Goal: Navigation & Orientation: Go to known website

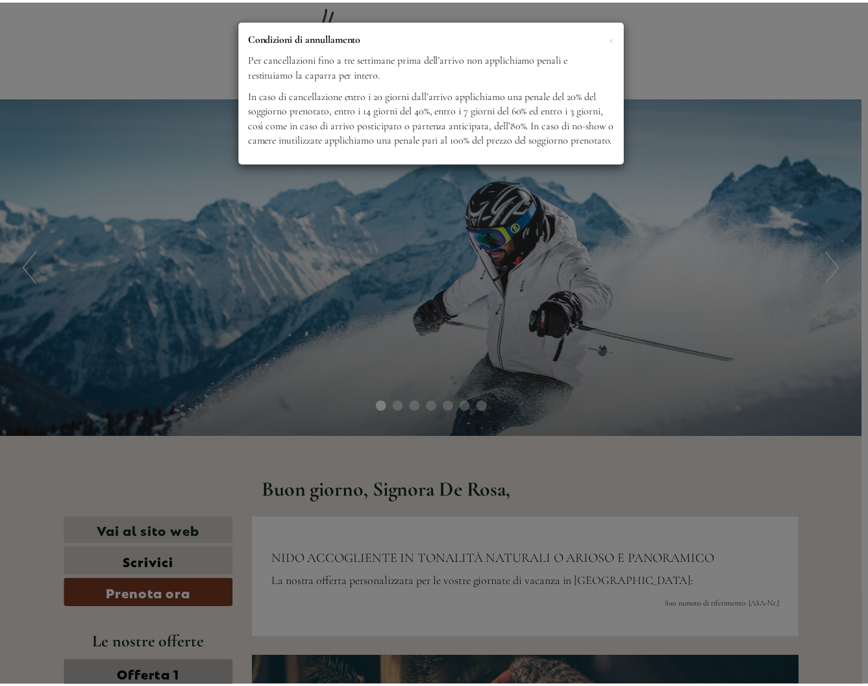
scroll to position [766, 0]
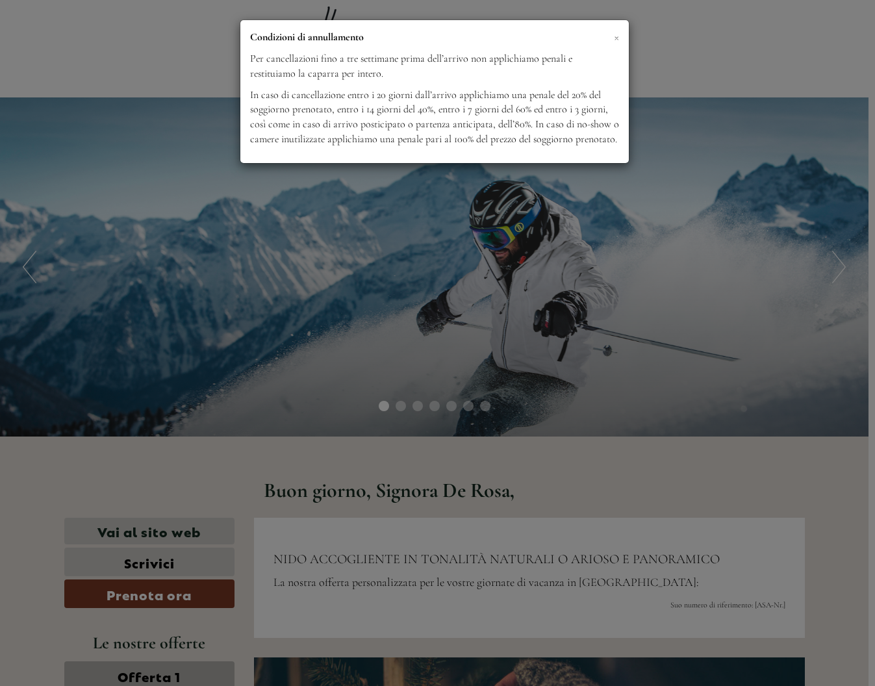
click at [617, 36] on span "×" at bounding box center [616, 37] width 5 height 16
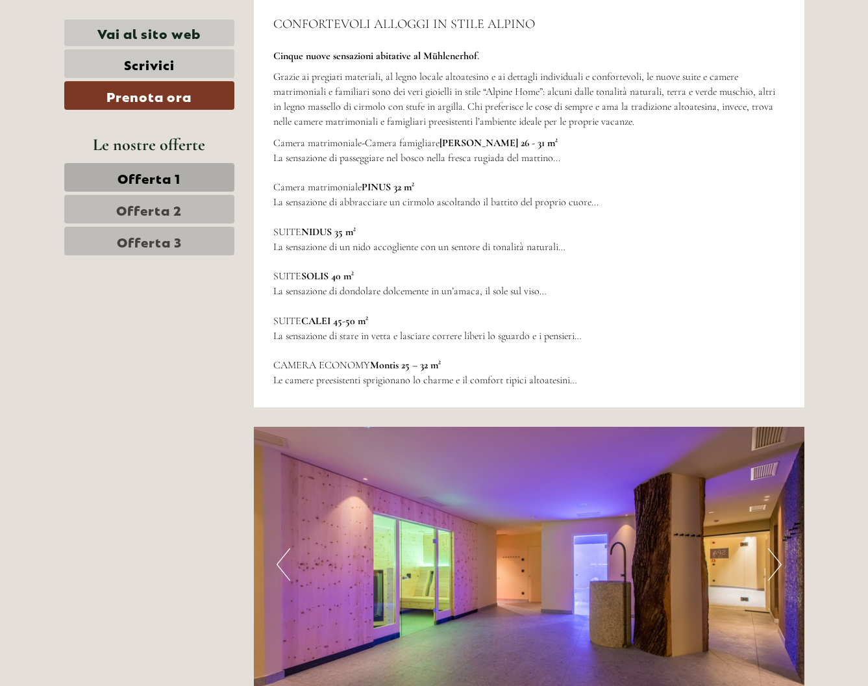
scroll to position [4360, 0]
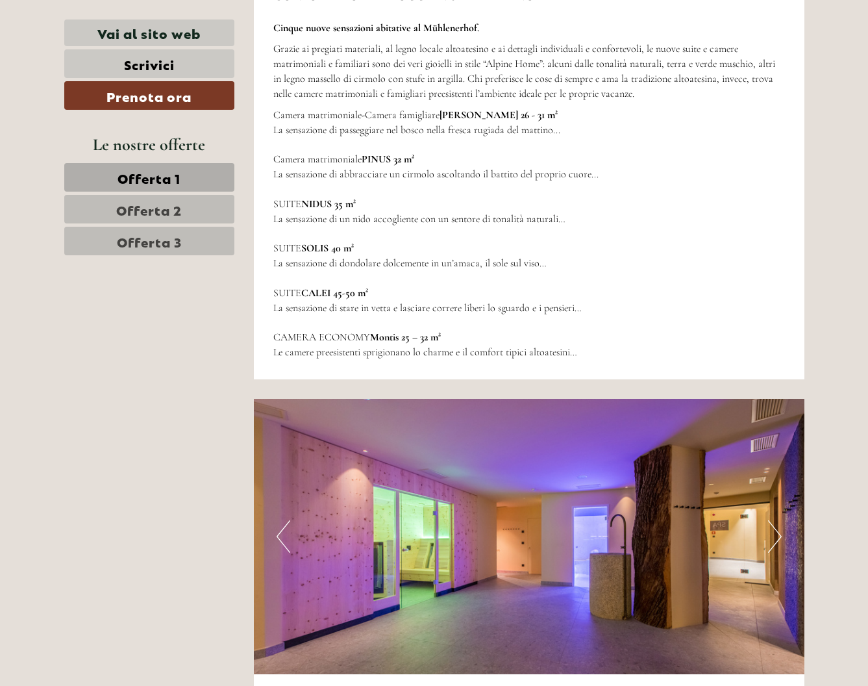
click at [781, 520] on button "Next" at bounding box center [775, 536] width 14 height 32
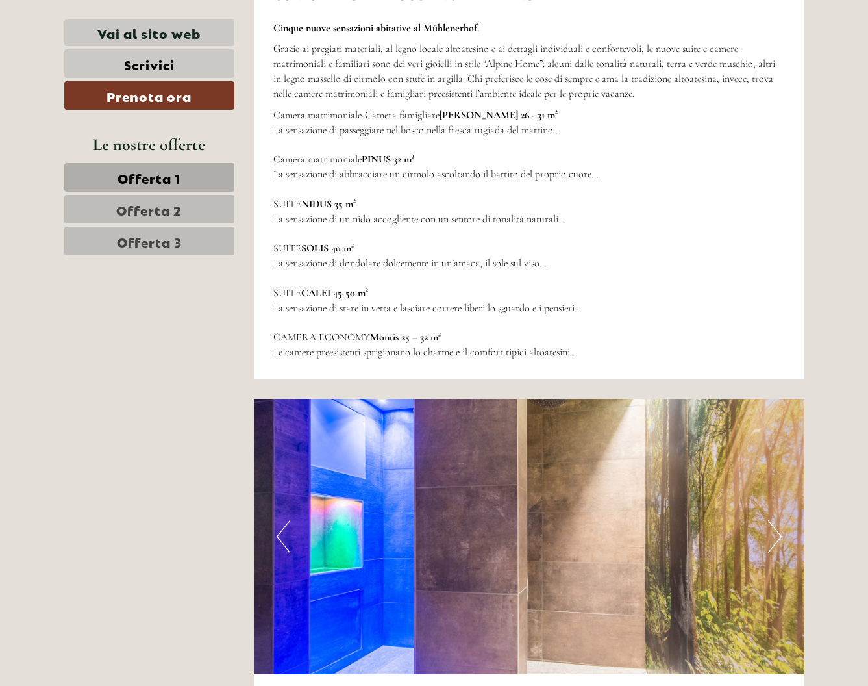
click at [781, 520] on button "Next" at bounding box center [775, 536] width 14 height 32
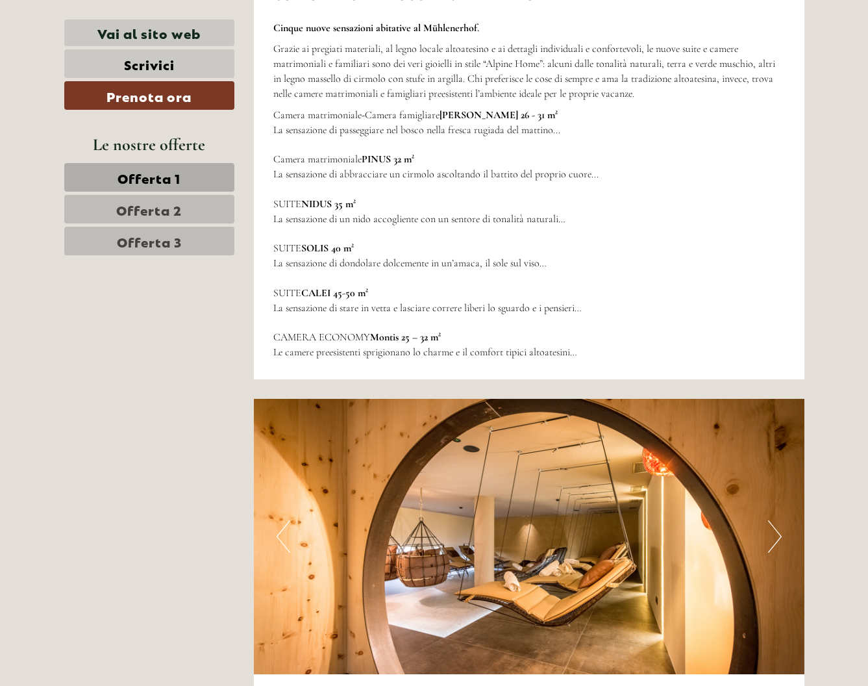
click at [781, 520] on button "Next" at bounding box center [775, 536] width 14 height 32
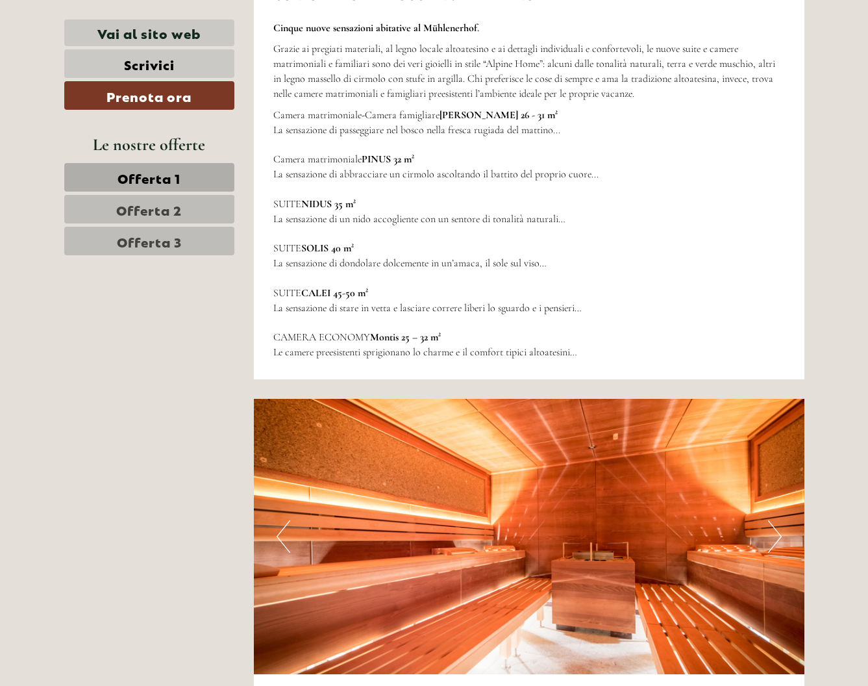
click at [781, 520] on button "Next" at bounding box center [775, 536] width 14 height 32
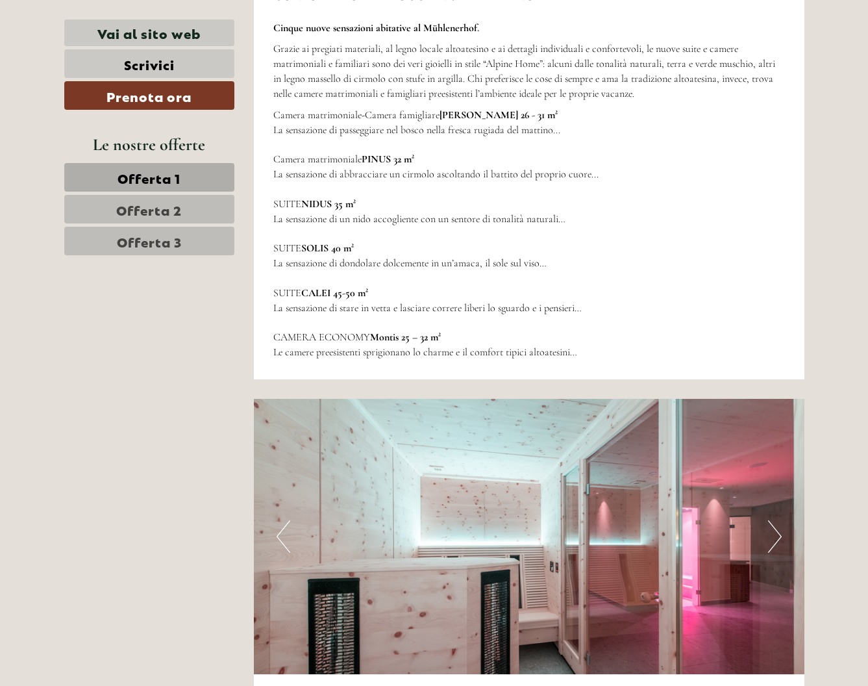
click at [781, 520] on button "Next" at bounding box center [775, 536] width 14 height 32
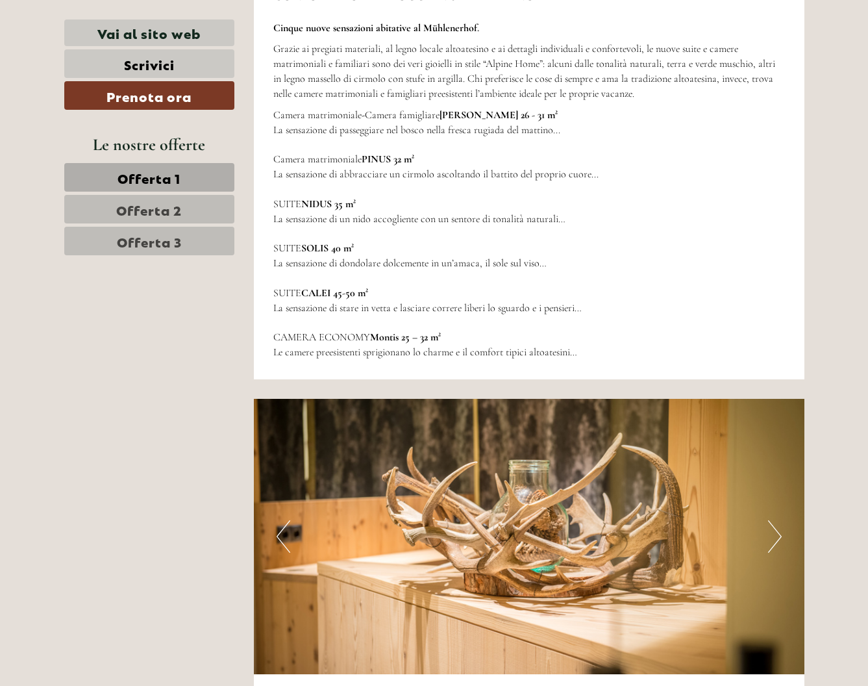
click at [781, 520] on button "Next" at bounding box center [775, 536] width 14 height 32
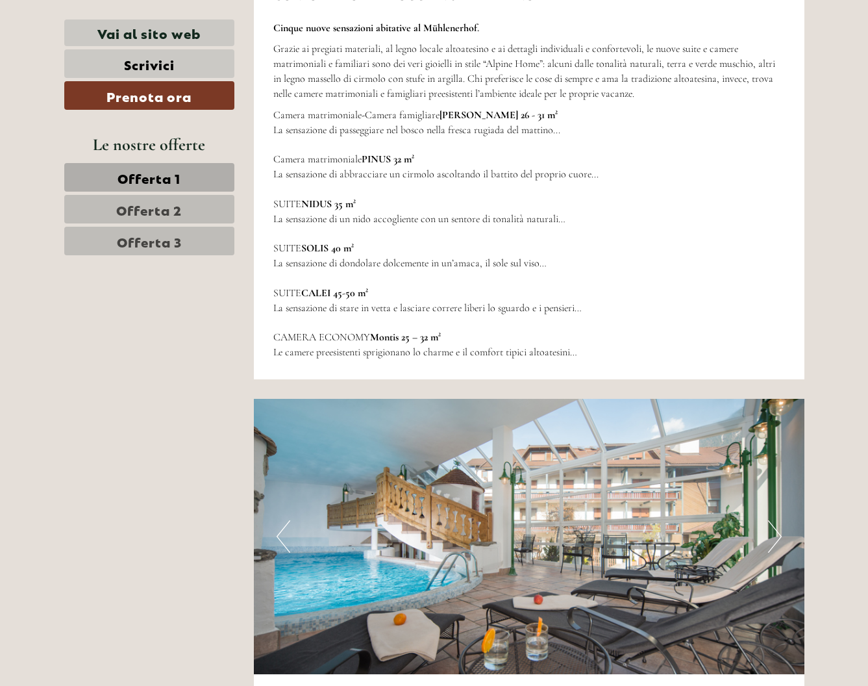
click at [781, 520] on button "Next" at bounding box center [775, 536] width 14 height 32
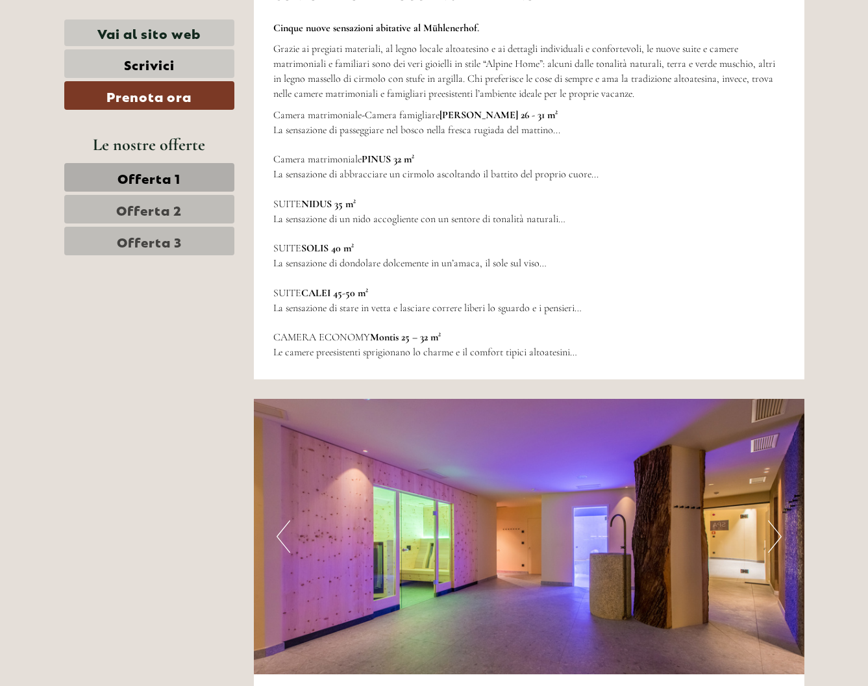
click at [781, 520] on button "Next" at bounding box center [775, 536] width 14 height 32
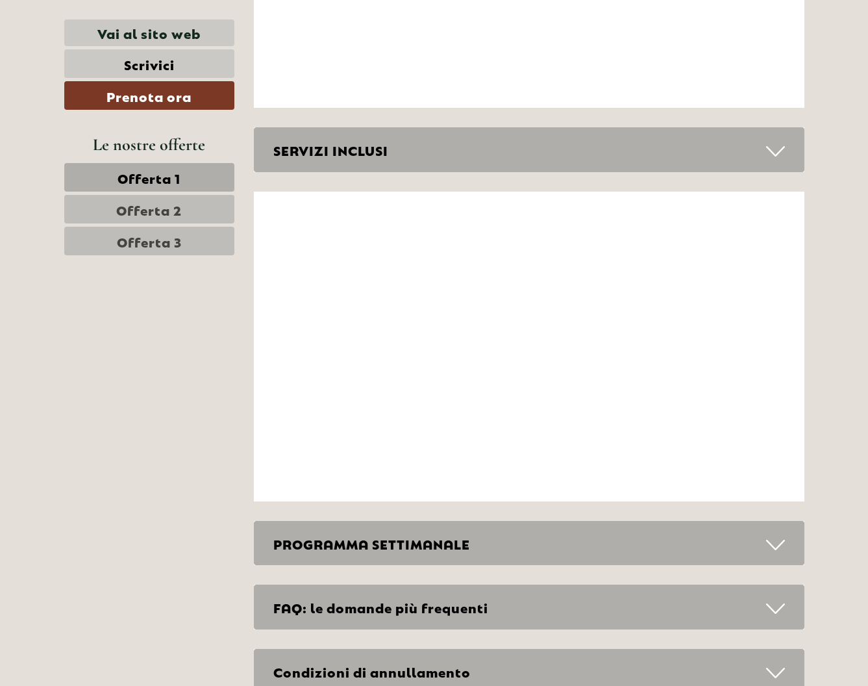
scroll to position [5855, 0]
click at [692, 520] on div "PROGRAMMA SETTIMANALE" at bounding box center [529, 542] width 551 height 45
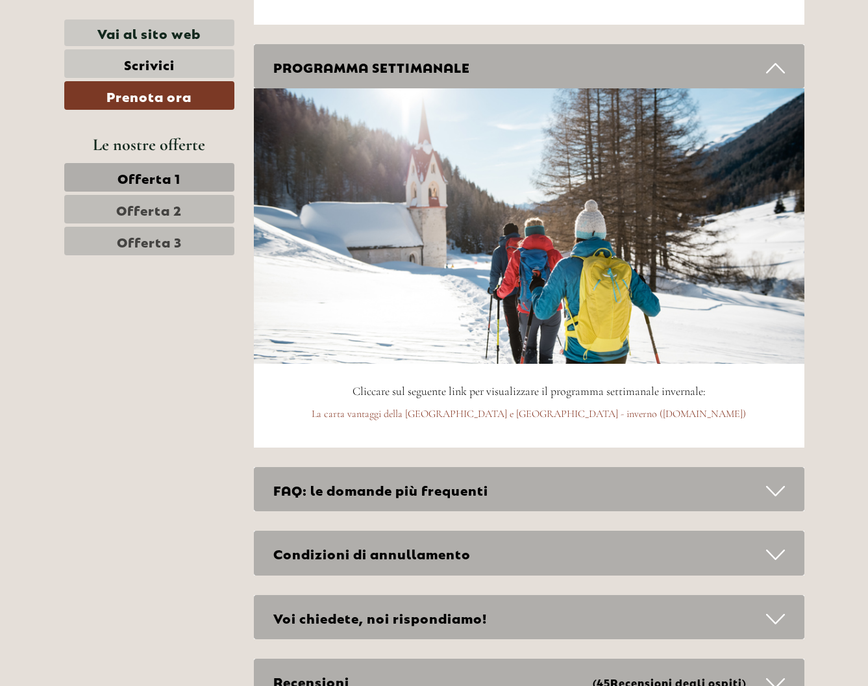
scroll to position [6383, 0]
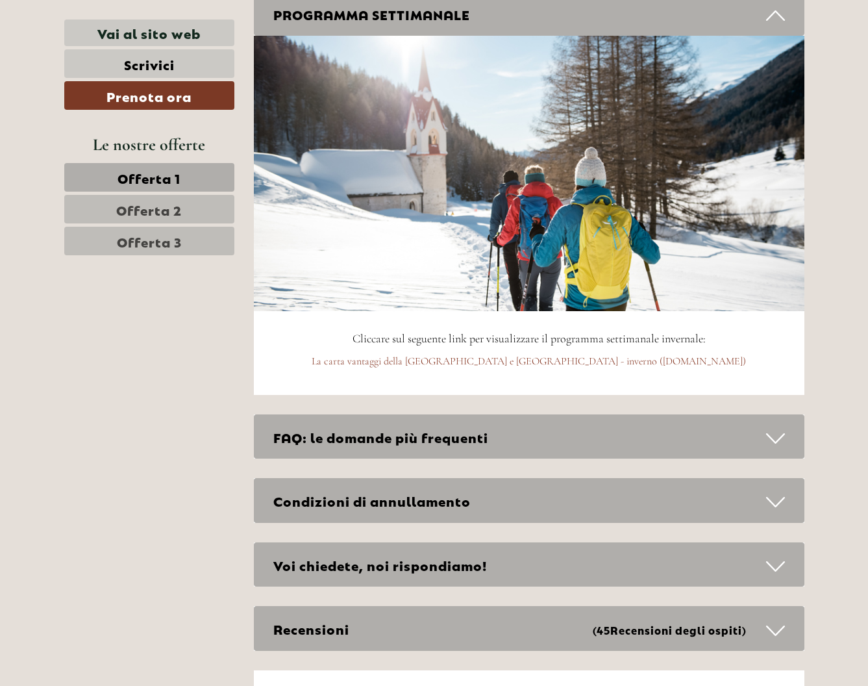
click at [716, 414] on div "FAQ: le domande più frequenti" at bounding box center [529, 436] width 551 height 45
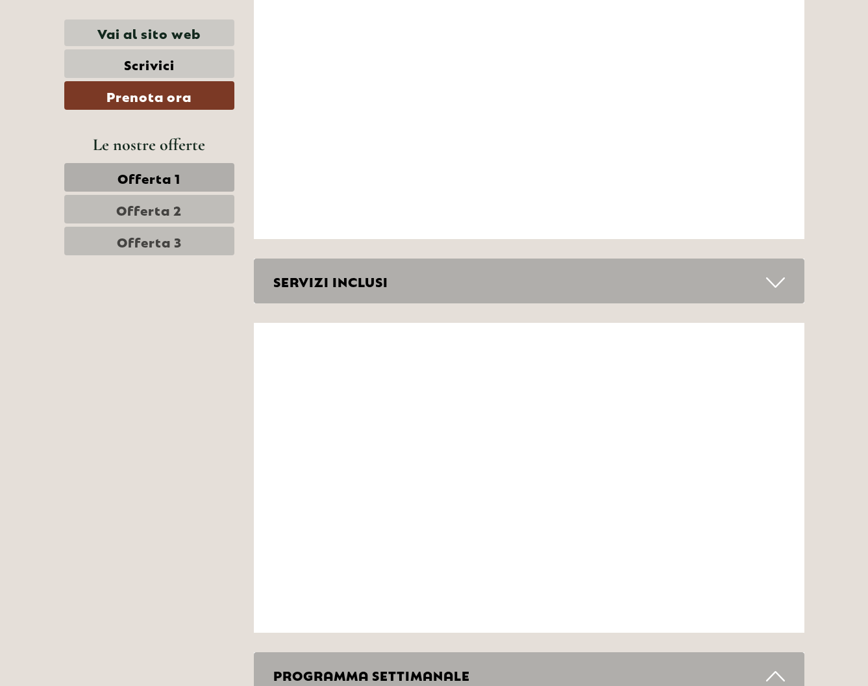
scroll to position [5625, 0]
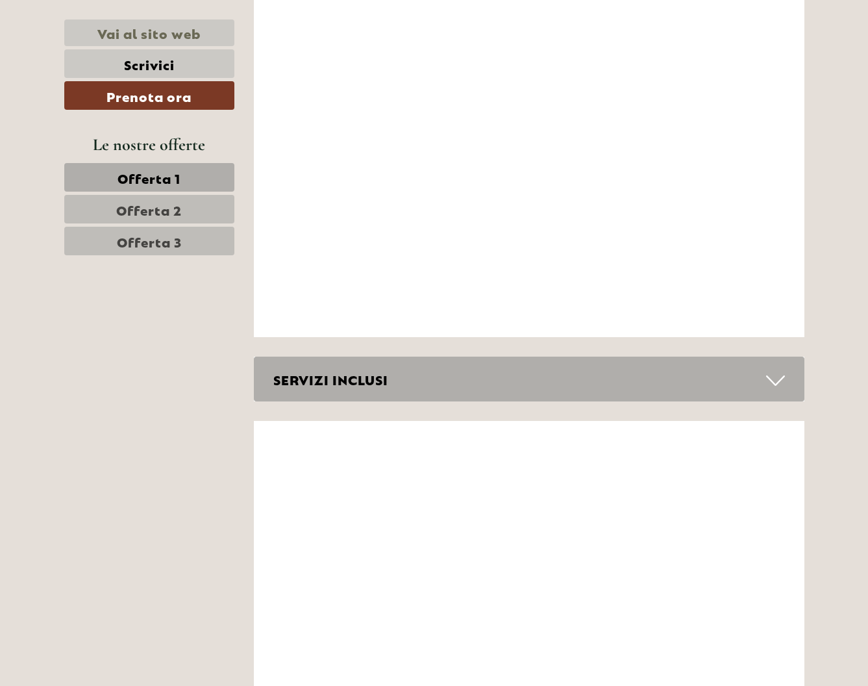
click at [140, 42] on link "Vai al sito web" at bounding box center [149, 32] width 170 height 27
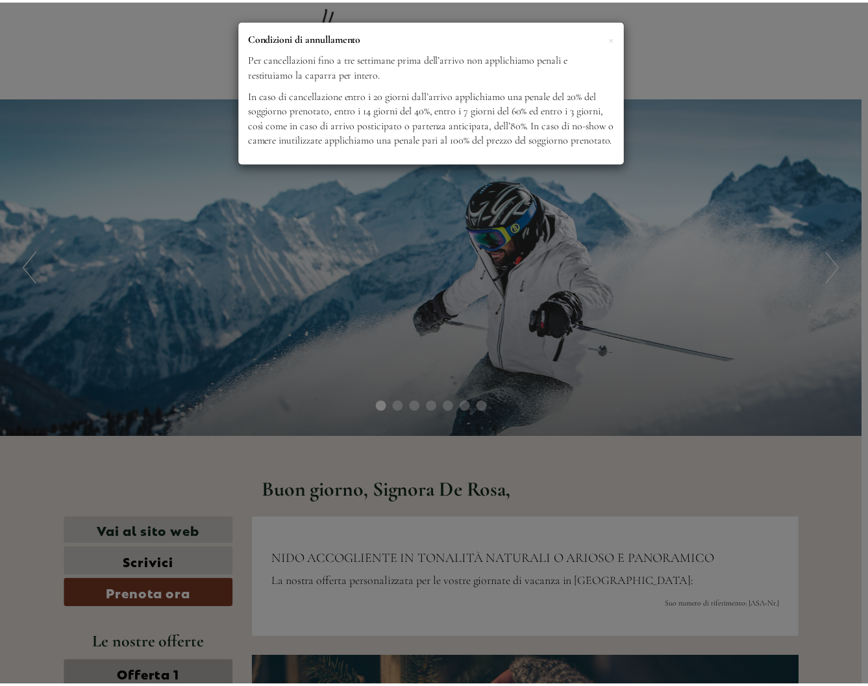
scroll to position [766, 0]
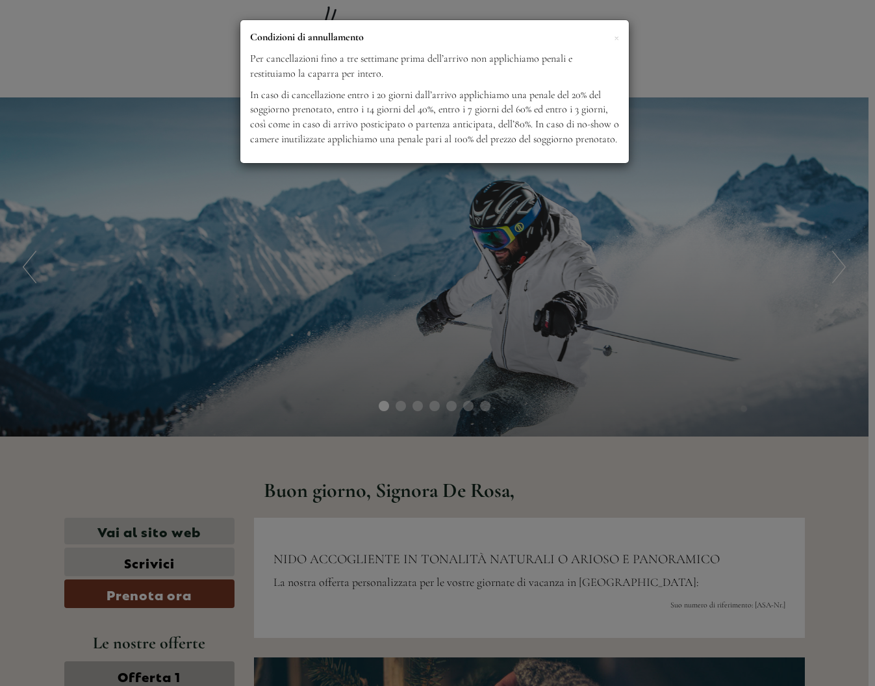
click at [622, 33] on div "× Condizioni di annullamento Per cancellazioni fino a tre settimane prima dell’…" at bounding box center [434, 91] width 388 height 143
click at [618, 32] on span "×" at bounding box center [616, 37] width 5 height 16
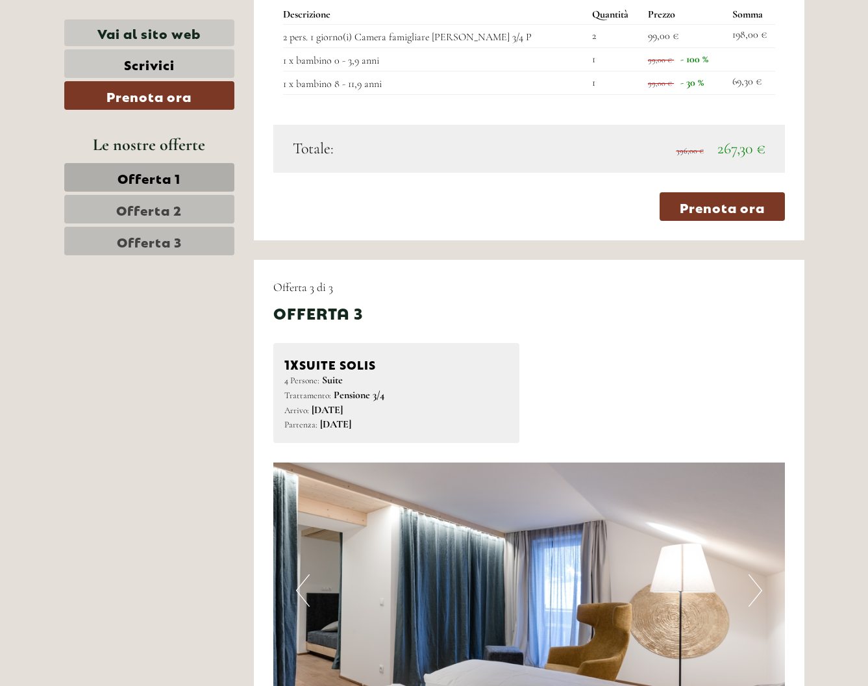
scroll to position [2745, 0]
